Goal: Entertainment & Leisure: Consume media (video, audio)

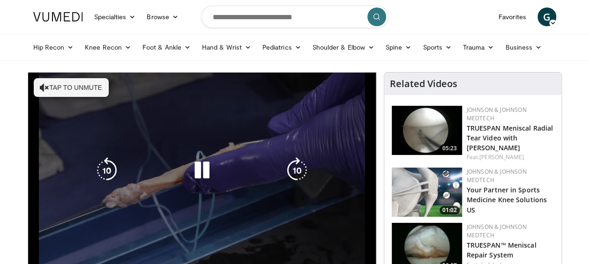
click at [176, 194] on div "10 seconds Tap to unmute" at bounding box center [202, 170] width 348 height 195
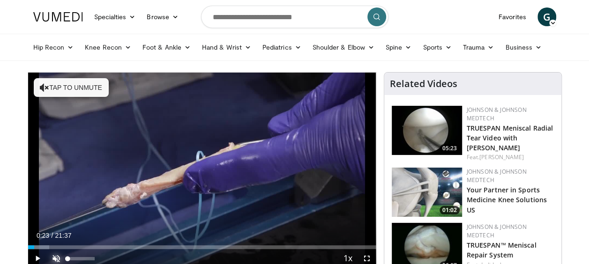
click at [58, 259] on span "Video Player" at bounding box center [56, 258] width 19 height 19
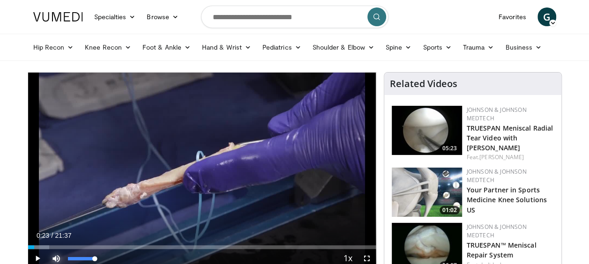
click at [58, 259] on span "Video Player" at bounding box center [56, 258] width 19 height 19
click at [37, 258] on span "Video Player" at bounding box center [37, 258] width 19 height 19
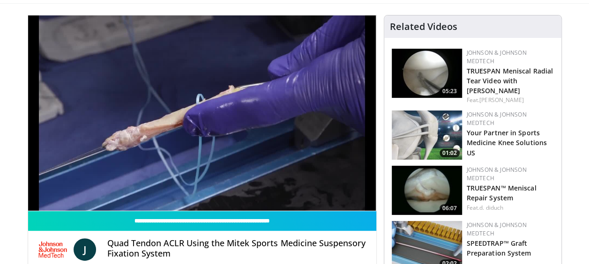
scroll to position [54, 0]
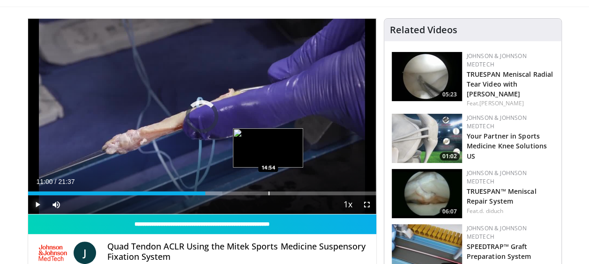
click at [269, 193] on div "Progress Bar" at bounding box center [269, 194] width 1 height 4
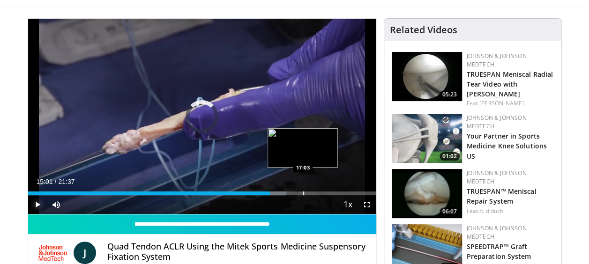
click at [303, 193] on div "Progress Bar" at bounding box center [303, 194] width 1 height 4
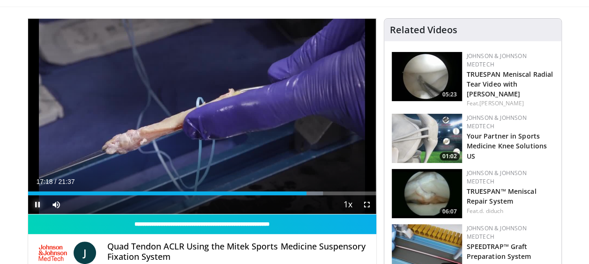
click at [36, 207] on span "Video Player" at bounding box center [37, 204] width 19 height 19
